Goal: Task Accomplishment & Management: Complete application form

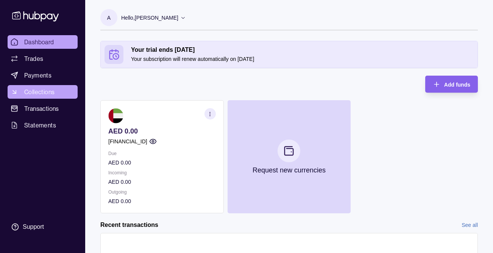
click at [45, 92] on span "Collections" at bounding box center [39, 91] width 30 height 9
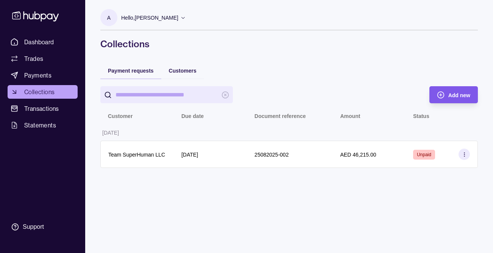
click at [455, 95] on span "Add new" at bounding box center [459, 95] width 22 height 6
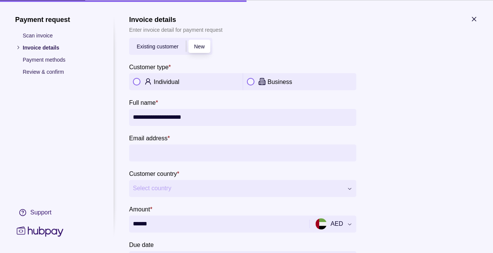
click at [139, 86] on div "Individual" at bounding box center [186, 81] width 114 height 17
click at [165, 154] on input "Email address *" at bounding box center [243, 152] width 220 height 17
type input "**********"
click at [192, 190] on span "Select country" at bounding box center [238, 188] width 210 height 9
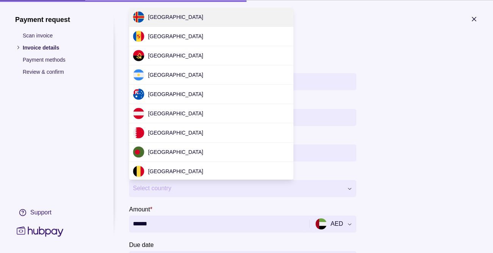
click at [193, 253] on div "**********" at bounding box center [246, 253] width 493 height 0
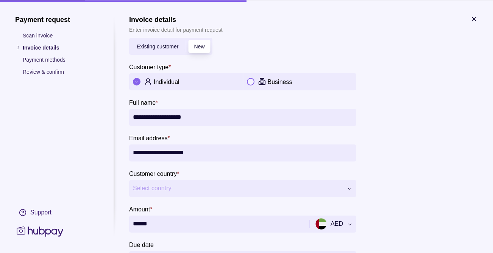
click at [193, 189] on span "Select country" at bounding box center [238, 188] width 210 height 9
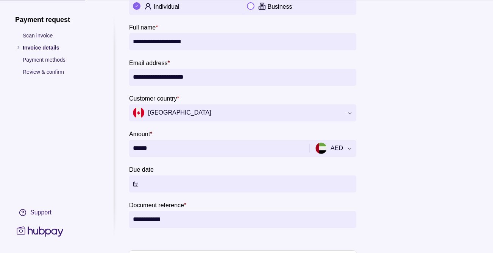
scroll to position [76, 0]
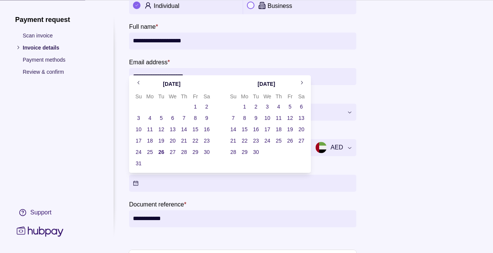
click at [194, 183] on button "Due date" at bounding box center [242, 183] width 227 height 17
click at [162, 152] on button "26" at bounding box center [161, 152] width 11 height 11
click at [373, 218] on section "**********" at bounding box center [303, 215] width 349 height 552
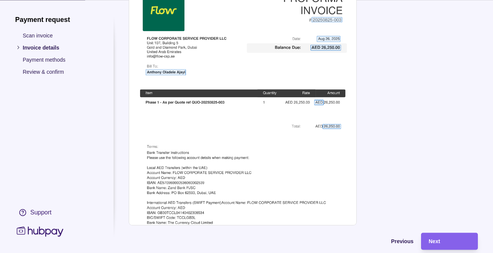
scroll to position [358, 0]
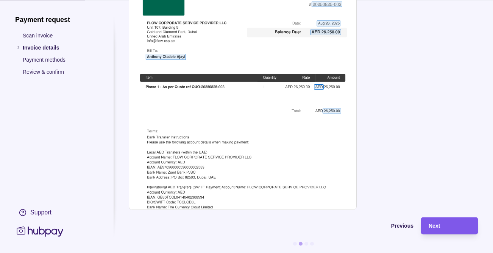
click at [434, 227] on span "Next" at bounding box center [433, 226] width 11 height 6
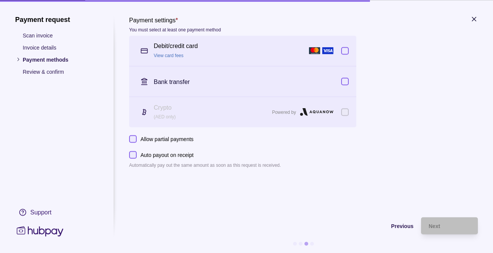
click at [346, 84] on button "button" at bounding box center [345, 82] width 8 height 8
drag, startPoint x: 134, startPoint y: 139, endPoint x: 179, endPoint y: 146, distance: 45.4
click at [135, 139] on button "Allow partial payments" at bounding box center [133, 139] width 8 height 8
click at [436, 226] on span "Next" at bounding box center [433, 226] width 11 height 6
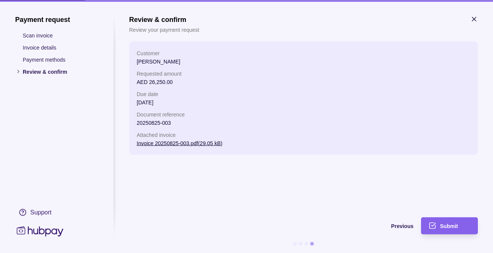
click at [436, 226] on div "Submit" at bounding box center [443, 225] width 53 height 17
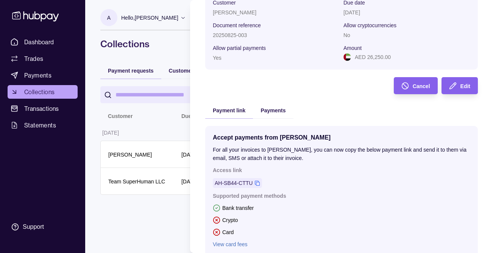
scroll to position [129, 0]
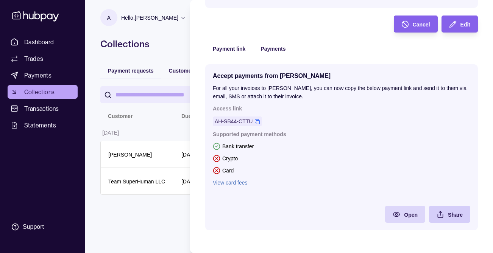
click at [448, 215] on span "Share" at bounding box center [455, 215] width 15 height 6
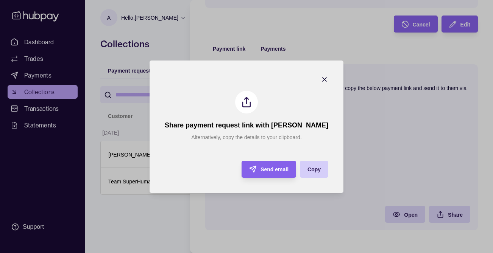
click at [321, 167] on span "Copy" at bounding box center [313, 170] width 13 height 6
click at [328, 81] on icon "button" at bounding box center [325, 80] width 8 height 8
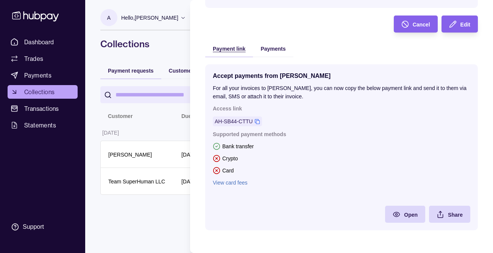
click at [229, 50] on span "Payment link" at bounding box center [229, 49] width 33 height 6
drag, startPoint x: 288, startPoint y: 48, endPoint x: 276, endPoint y: 51, distance: 13.1
click at [288, 48] on div "Payments" at bounding box center [273, 48] width 40 height 17
drag, startPoint x: 291, startPoint y: 54, endPoint x: 288, endPoint y: 58, distance: 4.8
click at [290, 56] on div "Payments" at bounding box center [273, 48] width 40 height 17
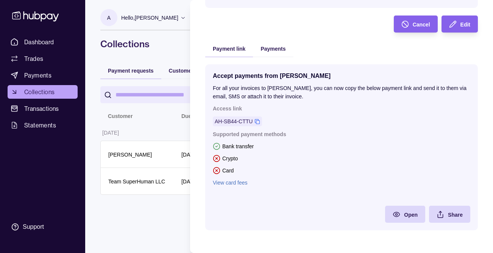
drag, startPoint x: 270, startPoint y: 55, endPoint x: 245, endPoint y: 58, distance: 25.5
click at [270, 55] on div "Payments" at bounding box center [273, 48] width 40 height 17
click at [171, 45] on html "Dashboard Trades Payments Collections Transactions Statements Support A Hello, …" at bounding box center [246, 126] width 493 height 253
